Goal: Task Accomplishment & Management: Manage account settings

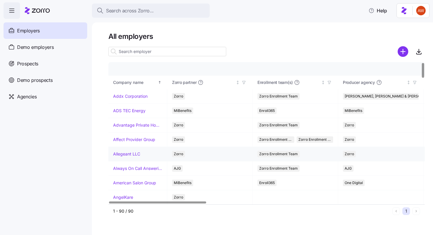
click at [124, 152] on link "Allegeant LLC" at bounding box center [126, 154] width 27 height 6
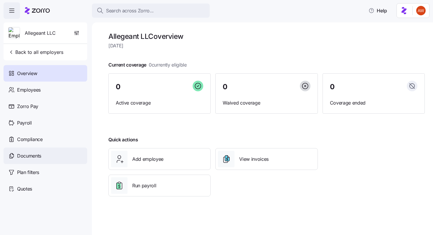
click at [41, 153] on span "Documents" at bounding box center [29, 155] width 24 height 7
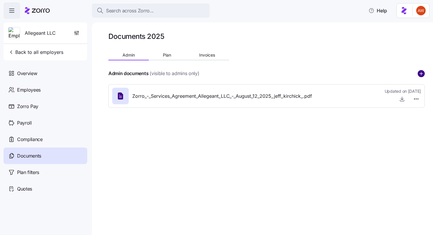
click at [418, 71] on circle "add icon" at bounding box center [421, 73] width 6 height 6
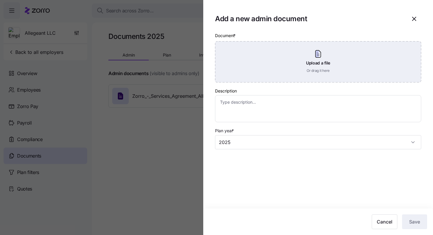
click at [310, 57] on div "Upload a file Or drag it here" at bounding box center [318, 61] width 206 height 41
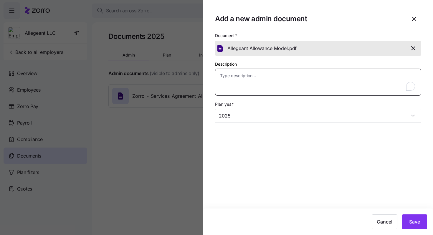
click at [307, 87] on textarea "Description" at bounding box center [318, 82] width 206 height 27
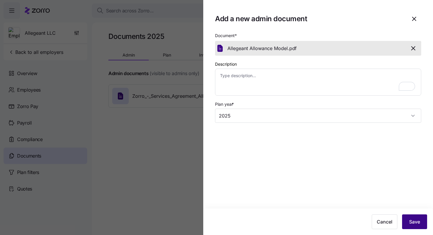
click at [412, 219] on span "Save" at bounding box center [414, 221] width 11 height 7
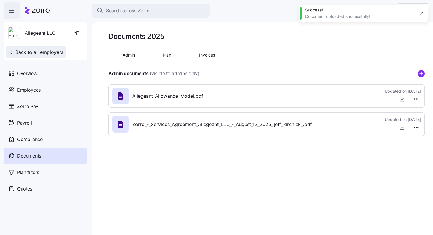
click at [61, 53] on span "Back to all employers" at bounding box center [35, 52] width 55 height 7
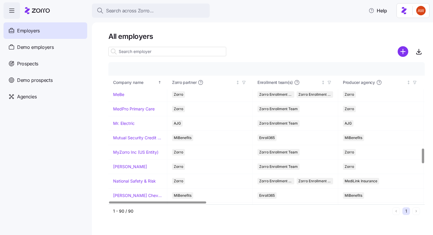
scroll to position [1183, 0]
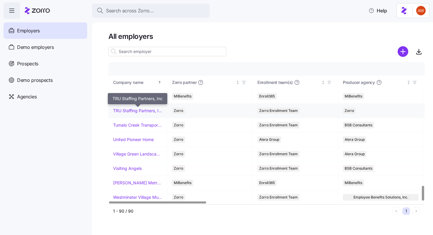
click at [133, 109] on link "TRU Staffing Partners, Inc" at bounding box center [137, 111] width 49 height 6
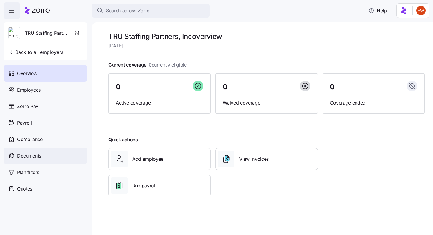
click at [62, 157] on div "Documents" at bounding box center [46, 156] width 84 height 16
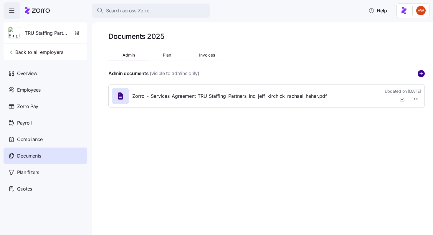
click at [421, 71] on circle "add icon" at bounding box center [421, 73] width 6 height 6
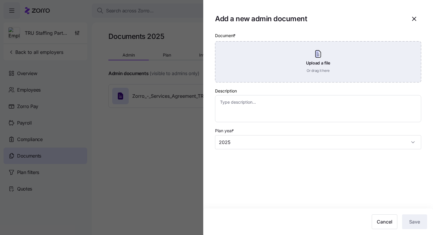
click at [382, 70] on div "Upload a file Or drag it here" at bounding box center [318, 61] width 206 height 41
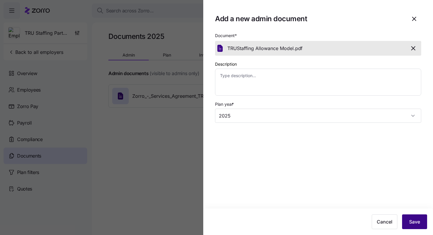
click at [425, 224] on button "Save" at bounding box center [414, 221] width 25 height 15
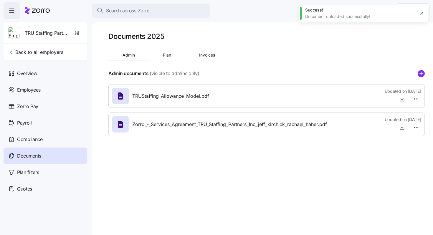
type textarea "x"
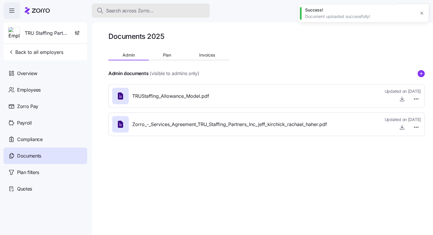
click at [167, 11] on div "Search across Zorro..." at bounding box center [151, 10] width 108 height 7
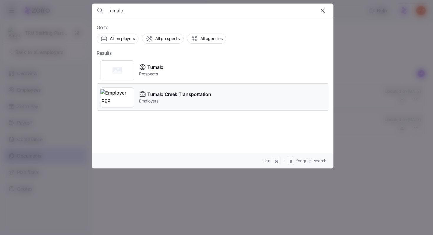
type input "tumalo"
click at [154, 87] on div "Tumalo Creek Transportation Employers" at bounding box center [213, 97] width 232 height 27
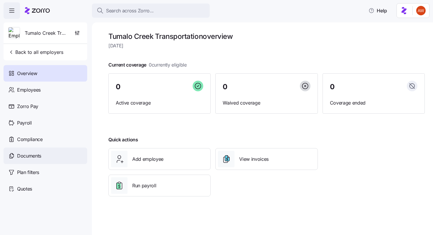
click at [47, 155] on div "Documents" at bounding box center [46, 156] width 84 height 16
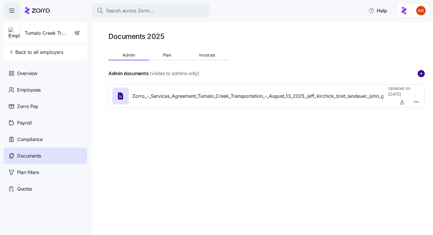
click at [423, 72] on circle "add icon" at bounding box center [421, 73] width 6 height 6
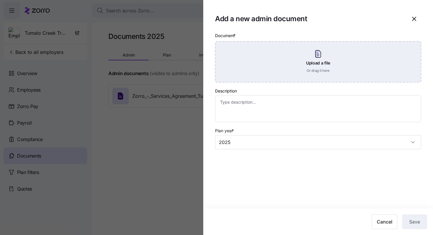
click at [339, 59] on div "Upload a file Or drag it here" at bounding box center [318, 61] width 206 height 41
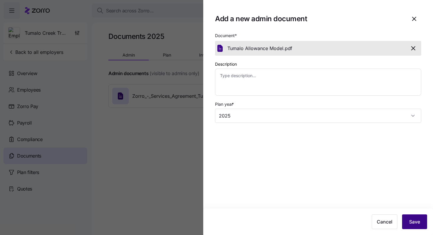
click at [408, 221] on button "Save" at bounding box center [414, 221] width 25 height 15
type textarea "x"
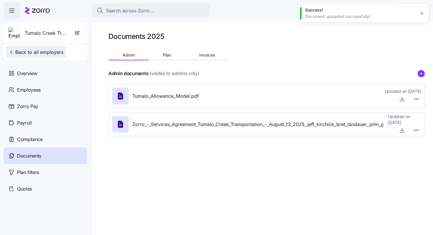
click at [54, 51] on span "Back to all employers" at bounding box center [35, 52] width 55 height 7
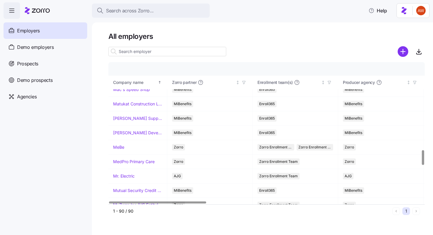
scroll to position [1183, 0]
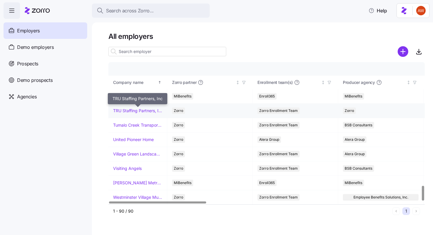
click at [121, 110] on link "TRU Staffing Partners, Inc" at bounding box center [137, 111] width 49 height 6
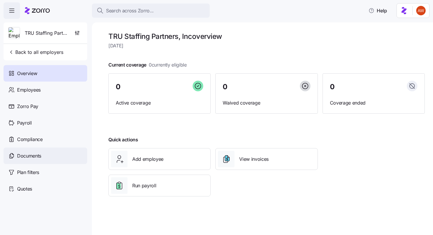
click at [27, 156] on span "Documents" at bounding box center [29, 155] width 24 height 7
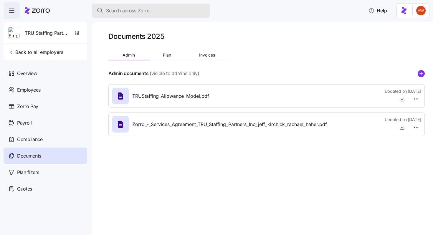
click at [181, 9] on div "Search across Zorro..." at bounding box center [151, 10] width 108 height 7
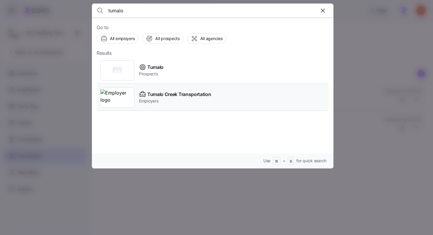
type input "tumalo"
click at [167, 92] on span "Tumalo Creek Transportation" at bounding box center [179, 94] width 64 height 7
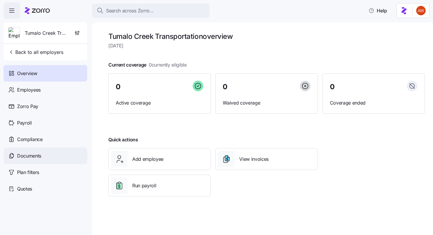
click at [51, 159] on div "Documents" at bounding box center [46, 156] width 84 height 16
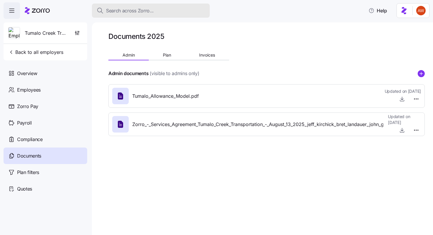
click at [136, 7] on span "Search across Zorro..." at bounding box center [130, 10] width 48 height 7
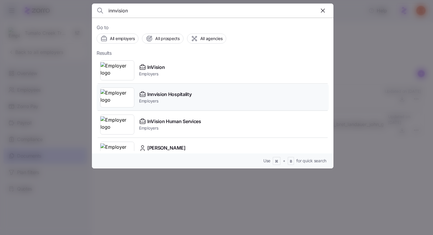
type input "innvision"
click at [182, 93] on span "Innvision Hospitality" at bounding box center [169, 94] width 44 height 7
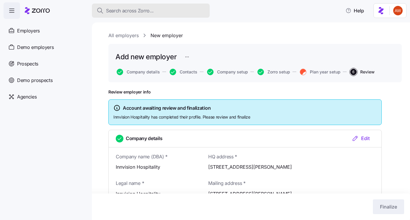
click at [138, 10] on span "Search across Zorro..." at bounding box center [130, 10] width 48 height 7
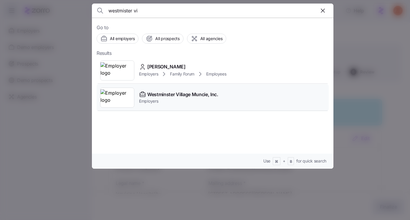
type input "westmister vi"
click at [194, 102] on span "Employers" at bounding box center [178, 101] width 79 height 6
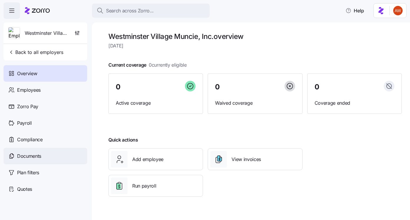
click at [57, 151] on div "Documents" at bounding box center [46, 156] width 84 height 16
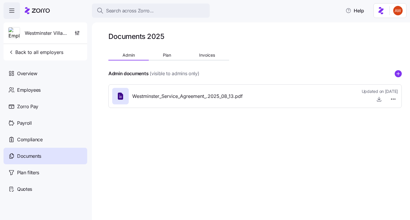
click at [398, 75] on icon "add icon" at bounding box center [398, 73] width 0 height 3
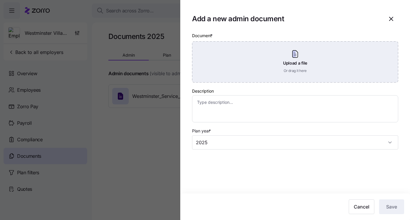
click at [275, 73] on div "Upload a file Or drag it here" at bounding box center [295, 61] width 206 height 41
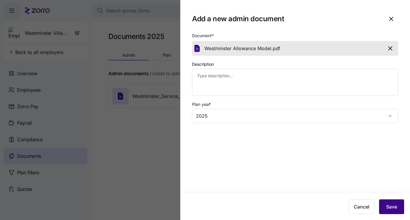
click at [391, 207] on span "Save" at bounding box center [391, 206] width 11 height 7
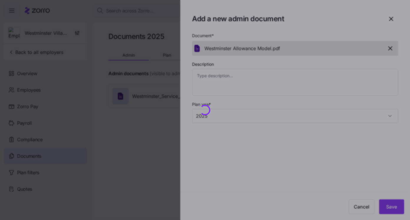
type textarea "x"
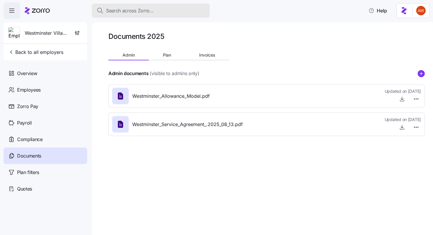
click at [125, 7] on span "Search across Zorro..." at bounding box center [130, 10] width 48 height 7
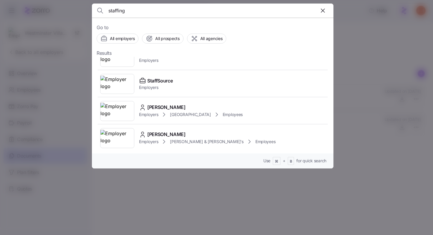
scroll to position [100, 0]
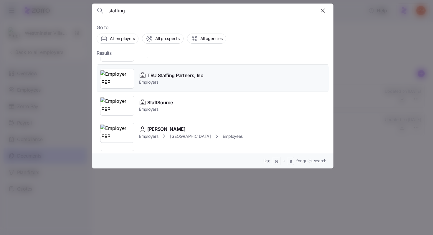
type input "staffing"
click at [164, 77] on span "TRU Staffing Partners, Inc" at bounding box center [175, 75] width 56 height 7
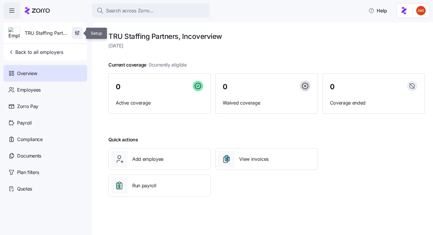
click at [75, 36] on span "button" at bounding box center [77, 32] width 10 height 11
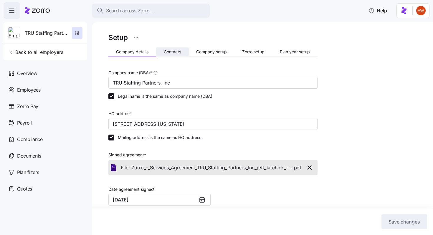
click at [176, 51] on span "Contacts" at bounding box center [172, 52] width 17 height 4
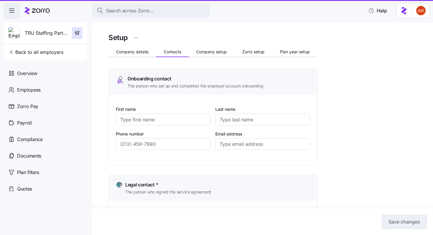
type input "Rachael"
type input "Haher"
type input "rachael@trustaffingpartners.com"
type input "Rachael"
type input "Haher"
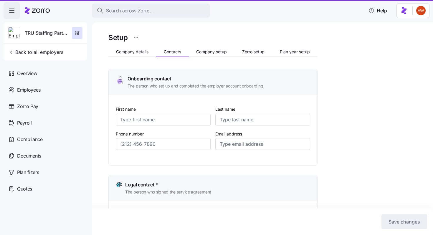
type input "rachael@trustaffingpartners.com"
type input "Rachael"
type input "Haher"
type input "rachael@trustaffingpartners.com"
type input "Rachael"
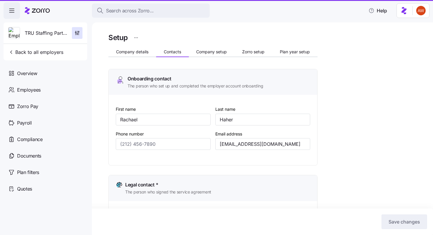
type input "Haher"
type input "invoices@trustaffingpartners.com"
type input "(718) 541-3630"
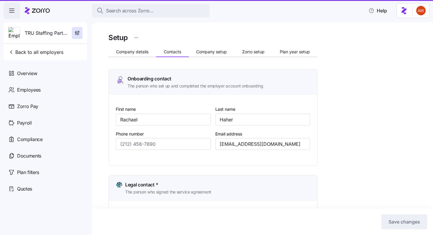
type input "(718) 541-3630"
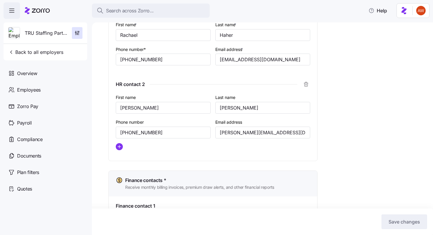
scroll to position [305, 0]
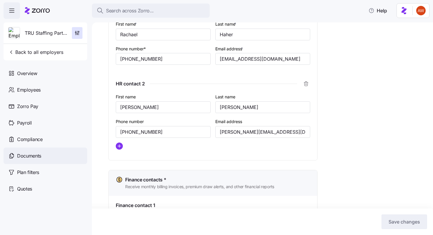
click at [48, 154] on div "Documents" at bounding box center [46, 156] width 84 height 16
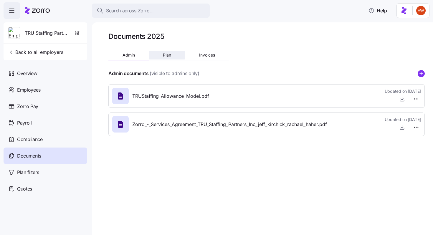
click at [171, 56] on button "Plan" at bounding box center [167, 55] width 36 height 9
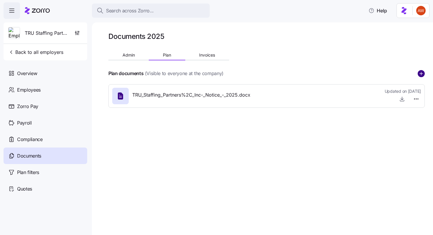
click at [422, 76] on circle "add icon" at bounding box center [421, 73] width 6 height 6
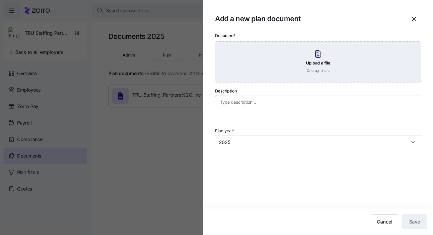
click at [363, 50] on div "Upload a file Or drag it here" at bounding box center [318, 61] width 206 height 41
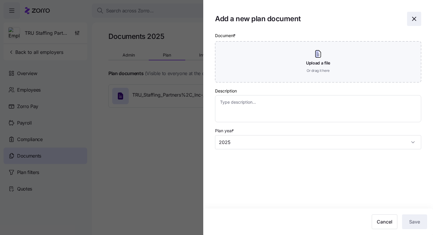
click at [415, 16] on icon "button" at bounding box center [414, 18] width 7 height 7
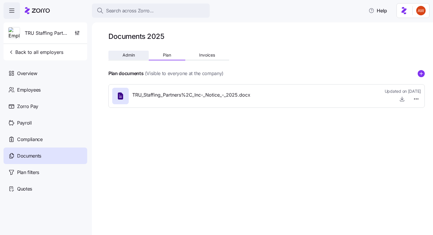
click at [135, 55] on button "Admin" at bounding box center [128, 55] width 40 height 9
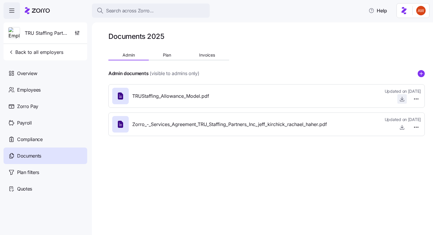
click at [404, 102] on icon "button" at bounding box center [402, 99] width 6 height 6
click at [43, 49] on span "Back to all employers" at bounding box center [35, 52] width 55 height 7
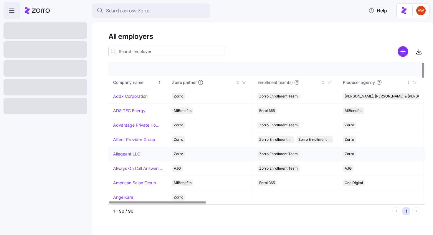
click at [120, 155] on link "Allegeant LLC" at bounding box center [126, 154] width 27 height 6
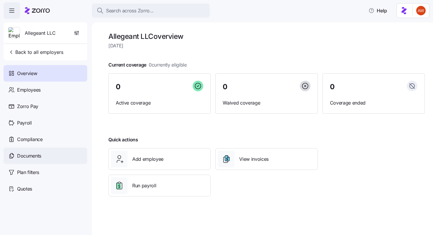
click at [63, 151] on div "Documents" at bounding box center [46, 156] width 84 height 16
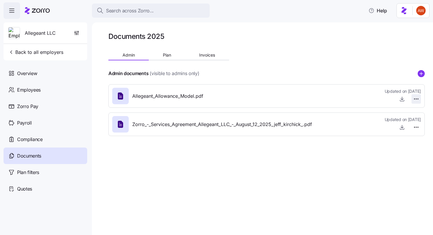
click at [416, 97] on html "Search across Zorro... Help Allegeant LLC Back to all employers Overview Employ…" at bounding box center [216, 115] width 433 height 231
click at [401, 100] on html "Search across Zorro... Help Allegeant LLC Back to all employers Overview Employ…" at bounding box center [216, 115] width 433 height 231
click at [401, 100] on icon "button" at bounding box center [402, 99] width 6 height 6
click at [415, 98] on html "Search across Zorro... Help Allegeant LLC Back to all employers Overview Employ…" at bounding box center [216, 115] width 433 height 231
click at [405, 120] on span "Delete" at bounding box center [402, 122] width 12 height 6
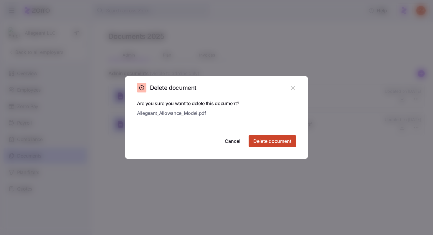
click at [272, 141] on span "Delete document" at bounding box center [272, 141] width 38 height 7
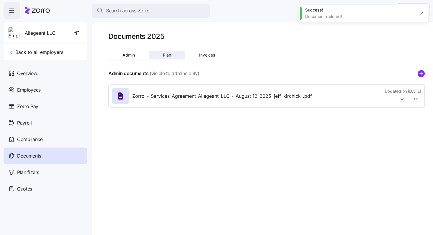
click at [166, 58] on button "Plan" at bounding box center [167, 55] width 36 height 9
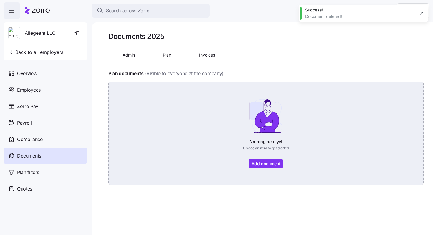
click at [301, 161] on div "Nothing here yet Upload an item to get started Add document" at bounding box center [266, 133] width 282 height 70
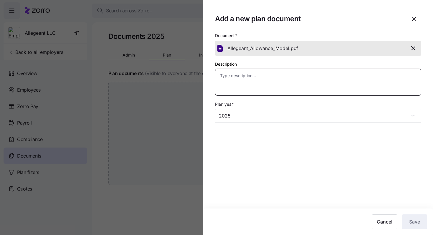
click at [241, 76] on textarea "Description" at bounding box center [318, 82] width 206 height 27
type textarea "x"
type textarea "A"
type textarea "x"
type textarea "Al"
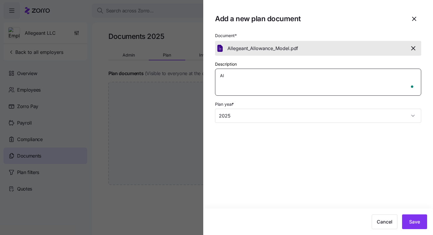
type textarea "x"
type textarea "All"
type textarea "x"
type textarea "Allo"
type textarea "x"
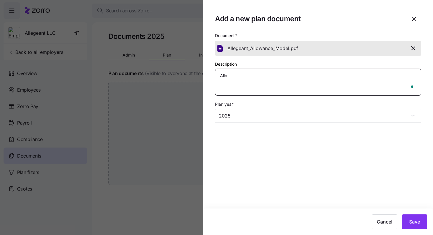
type textarea "Allow"
type textarea "x"
type textarea "Allowa"
type textarea "x"
type textarea "Allowan"
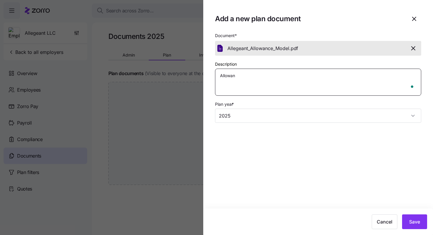
type textarea "x"
type textarea "Allowanc"
type textarea "x"
type textarea "Allowanc"
type textarea "x"
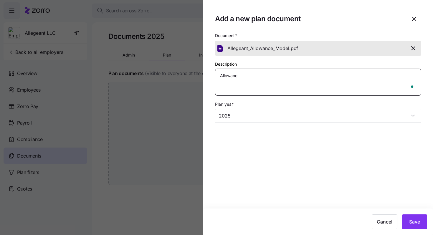
type textarea "Allowanc"
type textarea "x"
type textarea "Allowance"
type textarea "x"
type textarea "Allowance"
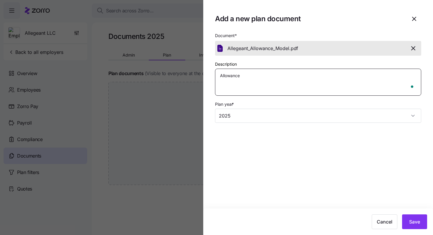
type textarea "x"
type textarea "Allowance M"
type textarea "x"
type textarea "Allowance Mo"
type textarea "x"
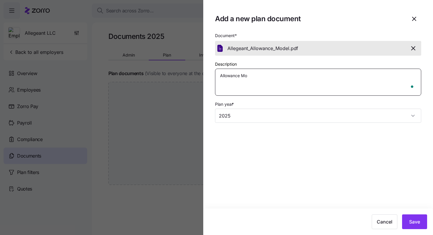
type textarea "Allowance Mod"
type textarea "x"
type textarea "Allowance Mode"
type textarea "x"
type textarea "Allowance Model"
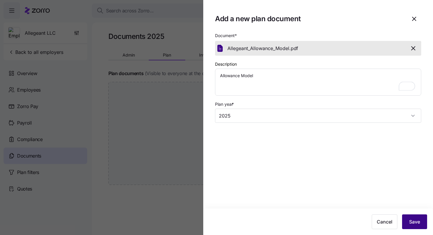
click at [410, 215] on button "Save" at bounding box center [414, 221] width 25 height 15
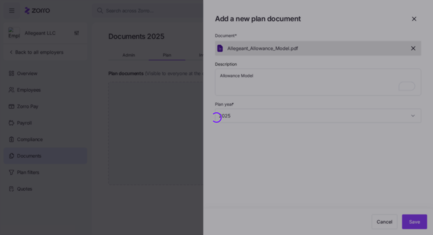
type textarea "x"
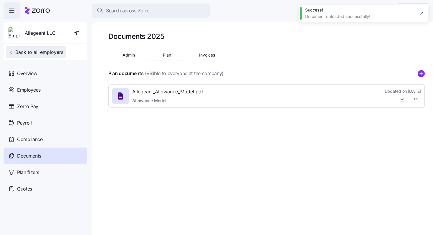
click at [37, 52] on span "Back to all employers" at bounding box center [35, 52] width 55 height 7
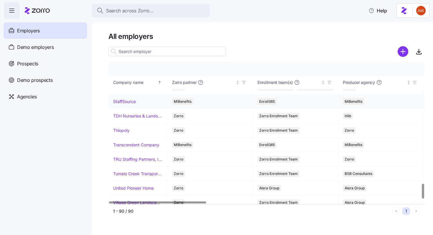
scroll to position [1183, 0]
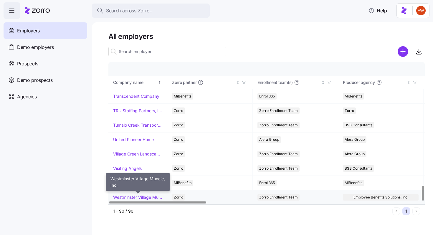
click at [129, 195] on link "Westminster Village Muncie, Inc." at bounding box center [137, 197] width 49 height 6
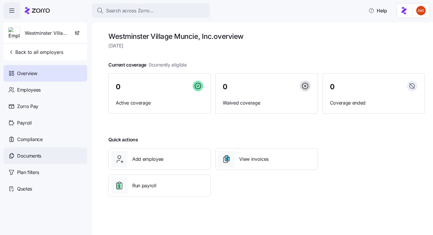
click at [60, 160] on div "Documents" at bounding box center [46, 156] width 84 height 16
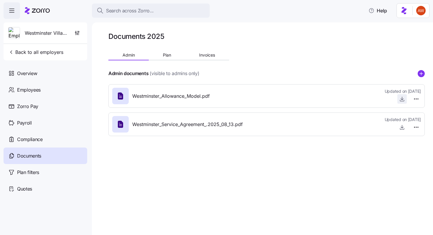
click at [402, 98] on icon "button" at bounding box center [402, 99] width 6 height 6
click at [417, 98] on html "Search across Zorro... Help Westminster Village Muncie, Inc. Back to all employ…" at bounding box center [216, 115] width 433 height 231
click at [402, 126] on div "Edit Delete" at bounding box center [405, 117] width 29 height 24
click at [401, 121] on span "Delete" at bounding box center [402, 122] width 12 height 6
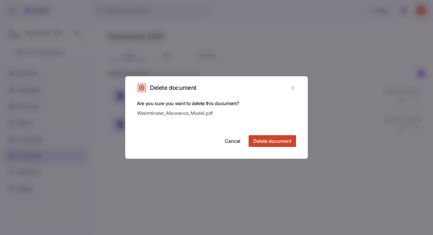
click at [261, 137] on button "Delete document" at bounding box center [272, 141] width 47 height 12
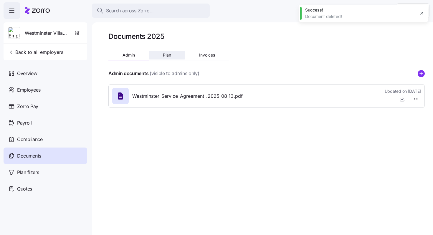
click at [171, 57] on span "Plan" at bounding box center [167, 55] width 8 height 4
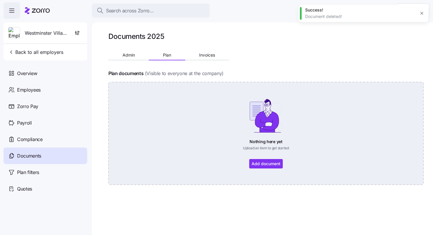
click at [251, 155] on div "Nothing here yet Upload an item to get started Add document" at bounding box center [266, 133] width 282 height 70
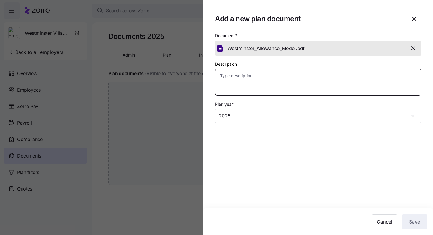
click at [249, 78] on textarea "Description" at bounding box center [318, 82] width 206 height 27
type textarea "x"
type textarea "A"
type textarea "x"
type textarea "A;"
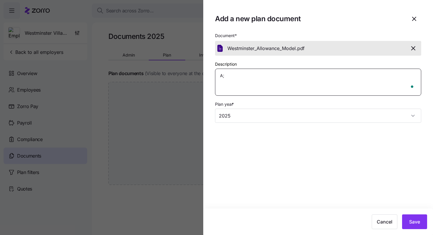
type textarea "x"
type textarea "A;l"
type textarea "x"
type textarea "A;"
type textarea "x"
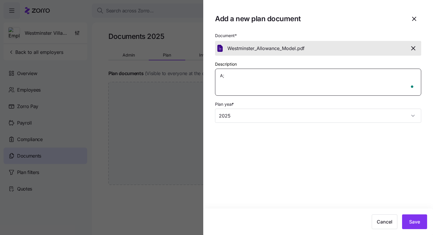
type textarea "A"
type textarea "x"
type textarea "Al"
type textarea "x"
type textarea "All"
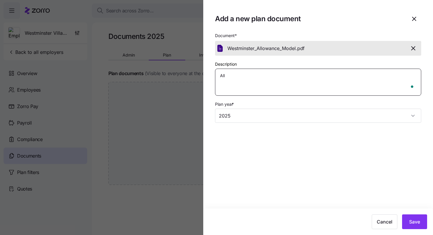
type textarea "x"
type textarea "Allo"
type textarea "x"
type textarea "Allow"
type textarea "x"
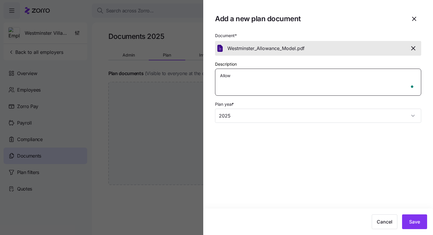
type textarea "Allowa"
type textarea "x"
type textarea "Allowan"
type textarea "x"
type textarea "Allowanc"
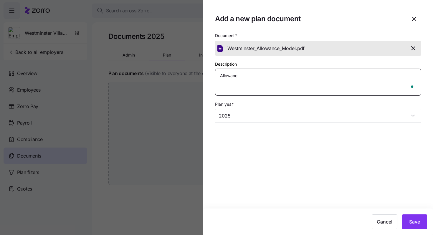
type textarea "x"
type textarea "Allowance"
type textarea "x"
type textarea "Allowance"
type textarea "x"
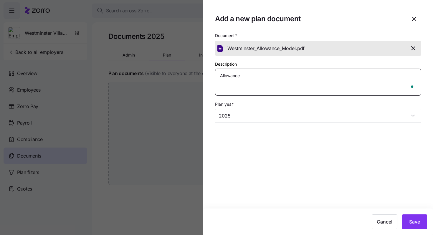
type textarea "Allowance M"
type textarea "x"
type textarea "Allowance Mo"
type textarea "x"
type textarea "Allowance Mod"
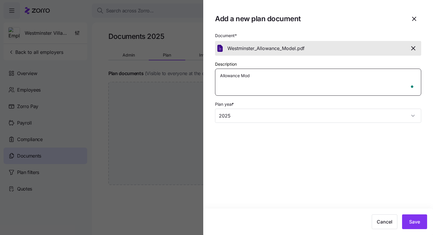
type textarea "x"
type textarea "Allowance Mode"
type textarea "x"
type textarea "Allowance Model"
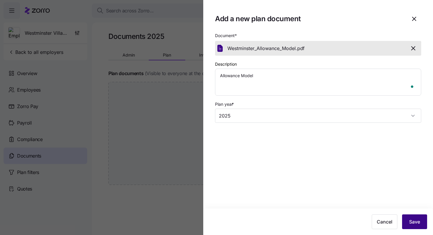
click at [411, 223] on span "Save" at bounding box center [414, 221] width 11 height 7
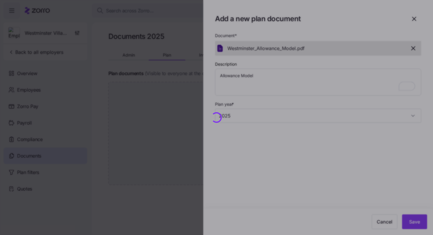
type textarea "x"
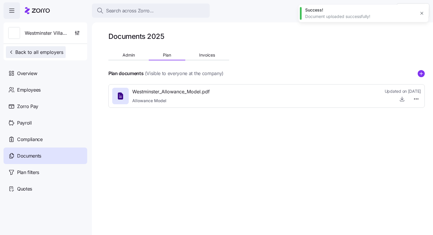
click at [47, 49] on span "Back to all employers" at bounding box center [35, 52] width 55 height 7
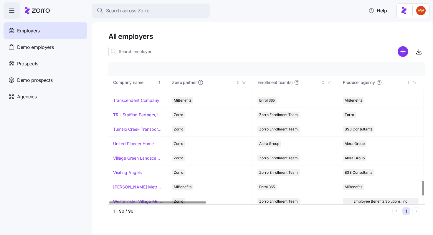
scroll to position [1183, 0]
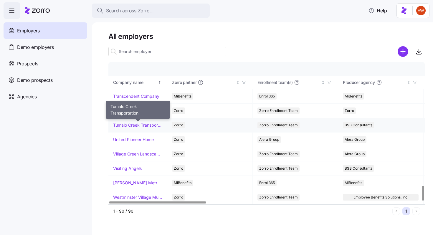
click at [145, 124] on link "Tumalo Creek Transportation" at bounding box center [137, 125] width 49 height 6
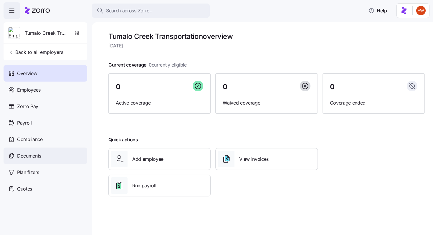
click at [51, 158] on div "Documents" at bounding box center [46, 156] width 84 height 16
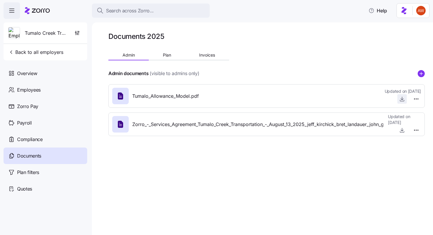
click at [401, 97] on icon "button" at bounding box center [402, 99] width 6 height 6
click at [417, 99] on html "Search across Zorro... Help Tumalo Creek Transportation Back to all employers O…" at bounding box center [216, 115] width 433 height 231
click at [404, 119] on span "Delete" at bounding box center [402, 122] width 12 height 6
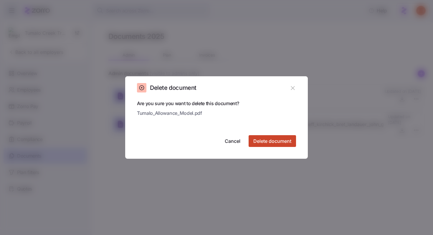
click at [276, 142] on span "Delete document" at bounding box center [272, 141] width 38 height 7
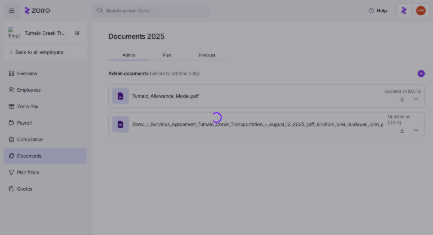
click at [170, 56] on div at bounding box center [216, 117] width 433 height 235
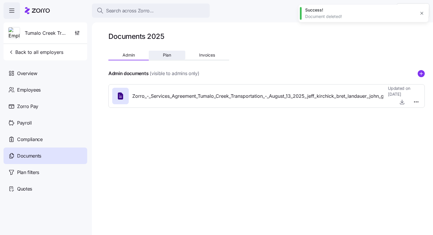
click at [169, 55] on span "Plan" at bounding box center [167, 55] width 8 height 4
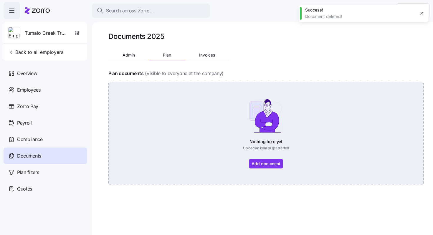
click at [256, 161] on div "Nothing here yet Upload an item to get started Add document" at bounding box center [266, 133] width 282 height 70
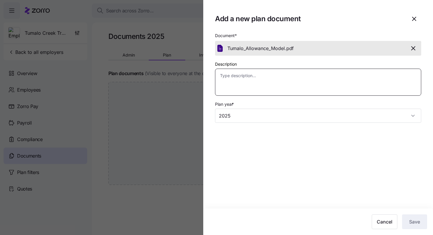
click at [379, 90] on textarea "Description" at bounding box center [318, 82] width 206 height 27
type textarea "x"
type textarea "A"
type textarea "x"
type textarea "Al"
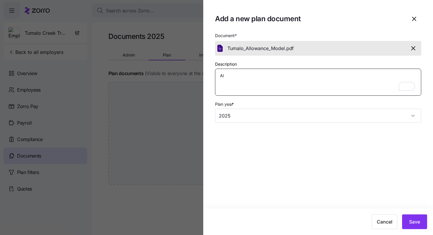
type textarea "x"
type textarea "All"
type textarea "x"
type textarea "Allo"
type textarea "x"
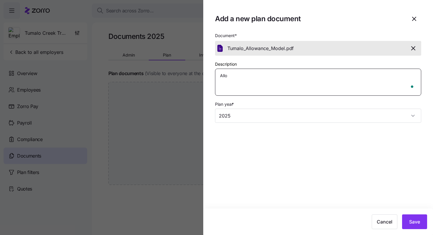
type textarea "Allow"
type textarea "x"
type textarea "Allowa"
type textarea "x"
type textarea "Allowan"
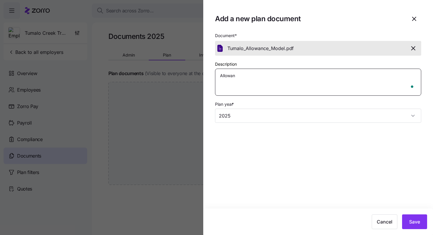
type textarea "x"
type textarea "Allowanc"
type textarea "x"
type textarea "Allowance"
type textarea "x"
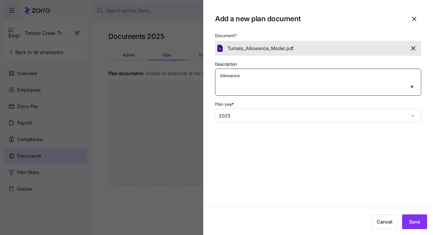
type textarea "Allowance"
type textarea "x"
type textarea "Allowance M"
type textarea "x"
type textarea "Allowance Mo"
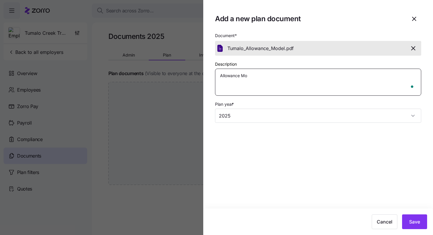
type textarea "x"
type textarea "Allowance Mod"
type textarea "x"
type textarea "Allowance Mode"
type textarea "x"
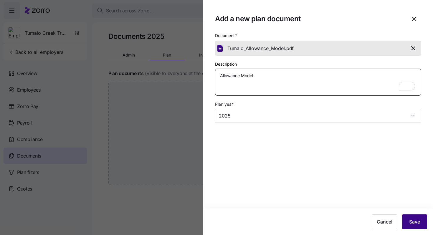
type textarea "Allowance Model"
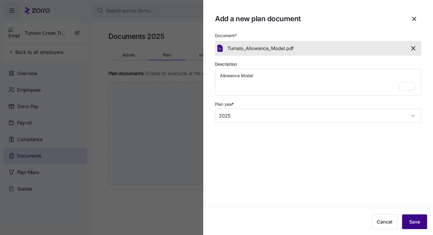
click at [411, 223] on span "Save" at bounding box center [414, 221] width 11 height 7
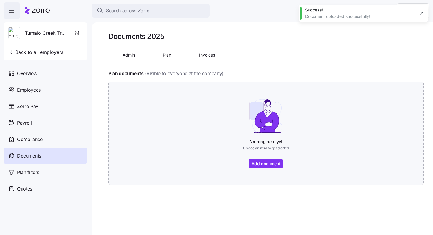
type textarea "x"
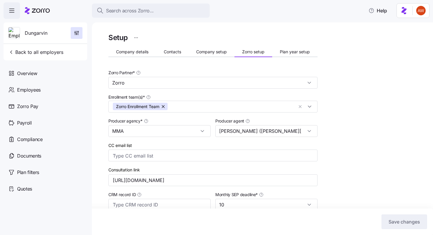
scroll to position [148, 0]
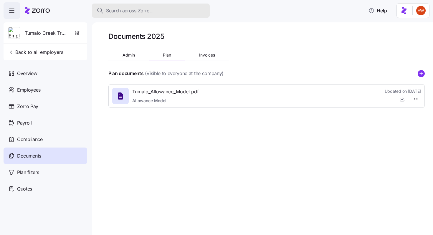
click at [139, 8] on span "Search across Zorro..." at bounding box center [130, 10] width 48 height 7
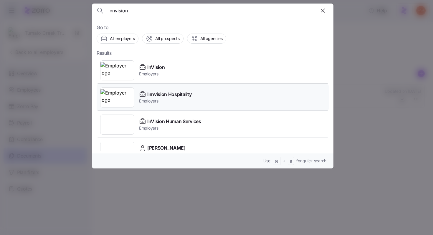
type input "innvision"
click at [156, 89] on div "Innvision Hospitality Employers" at bounding box center [213, 97] width 232 height 27
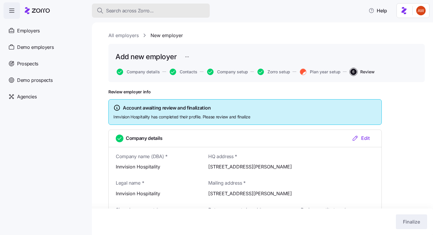
click at [178, 12] on div "Search across Zorro..." at bounding box center [151, 10] width 108 height 7
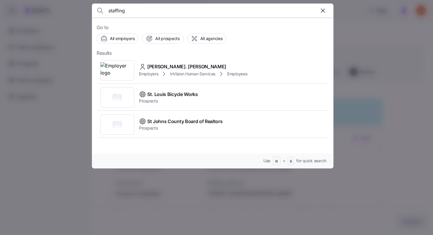
type input "staffing"
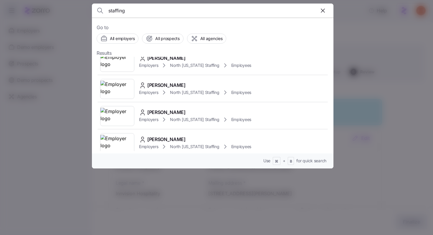
scroll to position [583, 0]
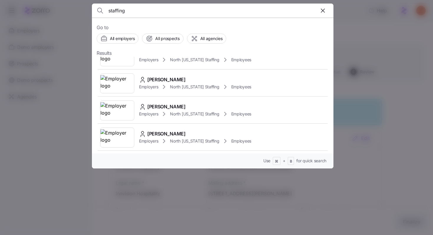
click at [67, 94] on div at bounding box center [216, 117] width 433 height 235
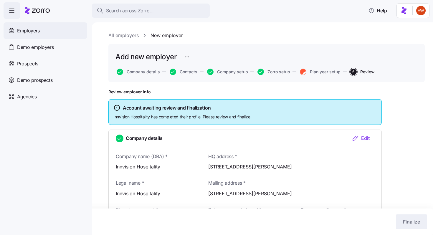
click at [16, 34] on div "Employers" at bounding box center [46, 30] width 84 height 16
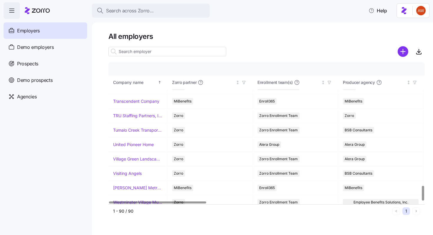
scroll to position [1183, 0]
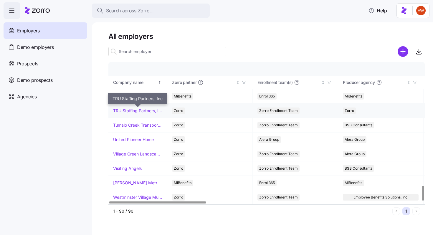
click at [129, 110] on link "TRU Staffing Partners, Inc" at bounding box center [137, 111] width 49 height 6
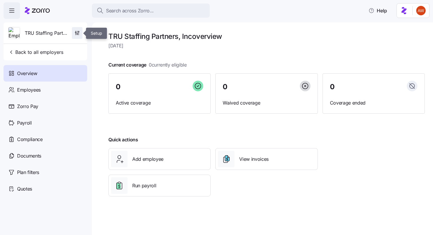
click at [76, 32] on icon "button" at bounding box center [77, 33] width 6 height 6
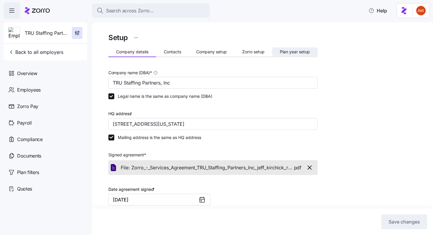
click at [284, 55] on button "Plan year setup" at bounding box center [294, 51] width 45 height 9
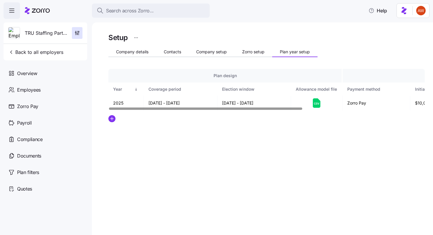
click at [317, 102] on icon at bounding box center [317, 102] width 8 height 9
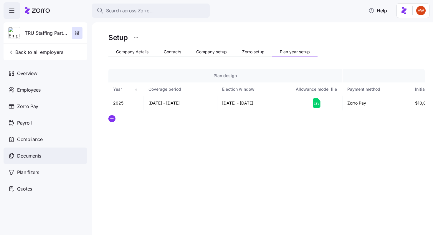
click at [34, 156] on span "Documents" at bounding box center [29, 155] width 24 height 7
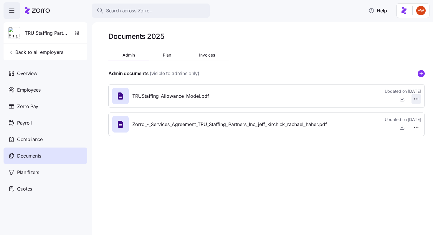
click at [414, 97] on html "Search across Zorro... Help TRU Staffing Partners, Inc Back to all employers Ov…" at bounding box center [216, 115] width 433 height 231
click at [402, 120] on span "Delete" at bounding box center [402, 122] width 12 height 6
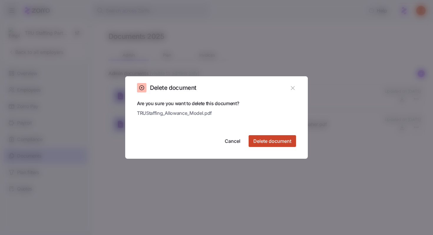
click at [287, 139] on span "Delete document" at bounding box center [272, 141] width 38 height 7
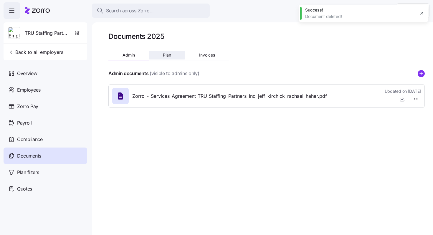
click at [168, 59] on button "Plan" at bounding box center [167, 55] width 36 height 9
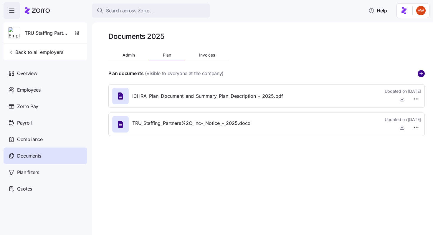
click at [418, 75] on circle "add icon" at bounding box center [421, 73] width 6 height 6
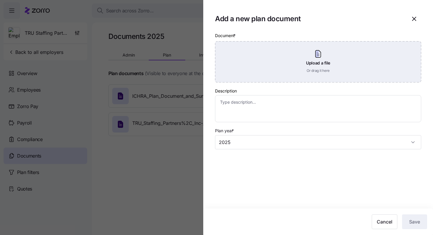
click at [282, 77] on div "Upload a file Or drag it here" at bounding box center [318, 61] width 206 height 41
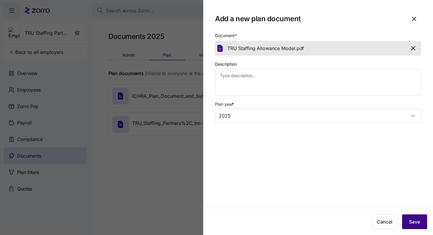
click at [410, 219] on span "Save" at bounding box center [414, 221] width 11 height 7
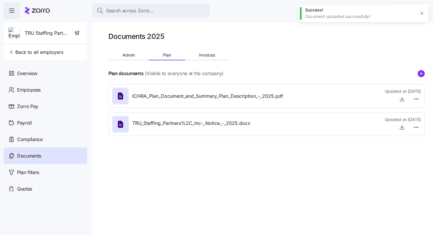
type textarea "x"
